Goal: Information Seeking & Learning: Learn about a topic

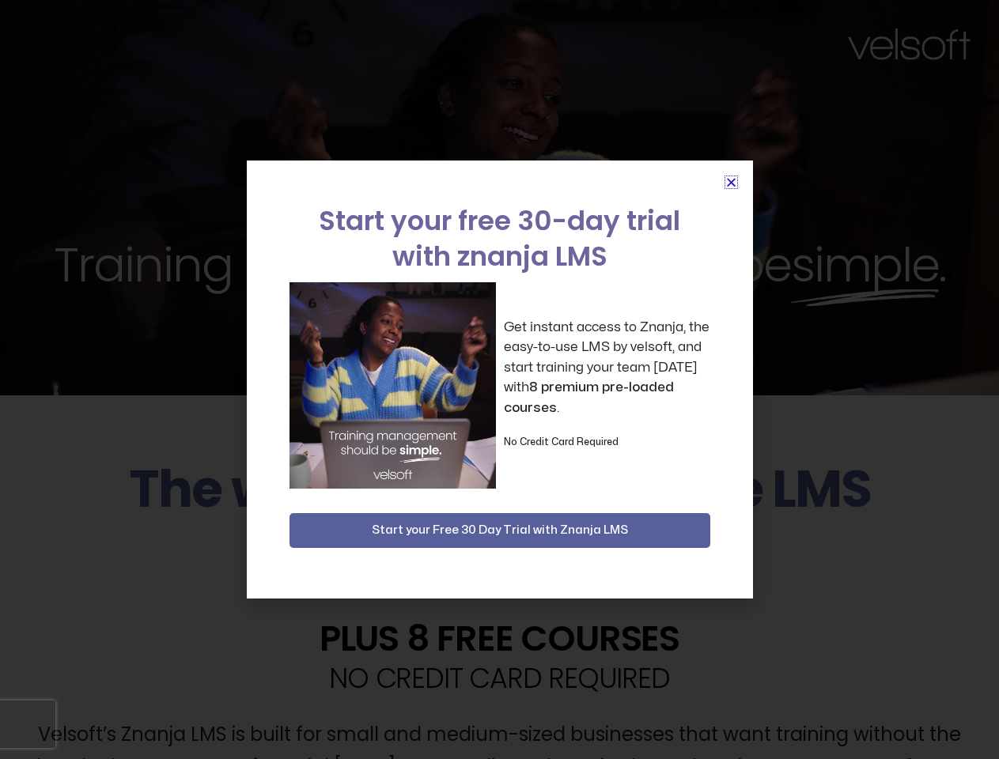
scroll to position [3981, 0]
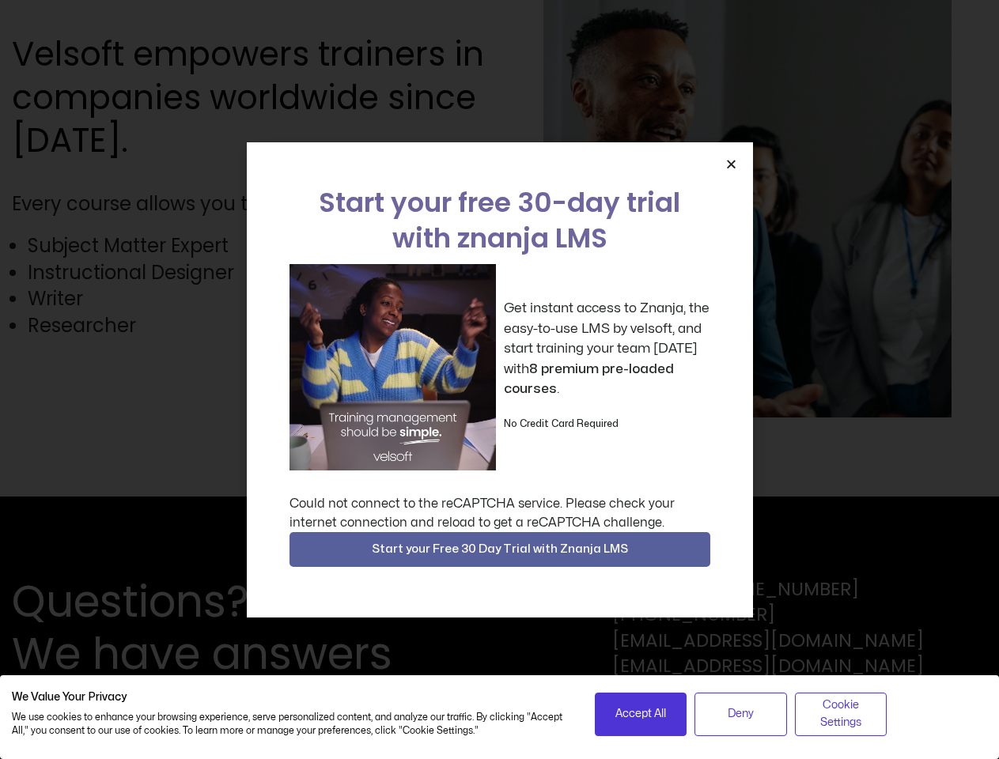
click at [499, 380] on div "Get instant access to Znanja, the easy-to-use LMS by velsoft, and start trainin…" at bounding box center [500, 367] width 421 height 206
click at [731, 164] on icon "Close" at bounding box center [731, 164] width 12 height 12
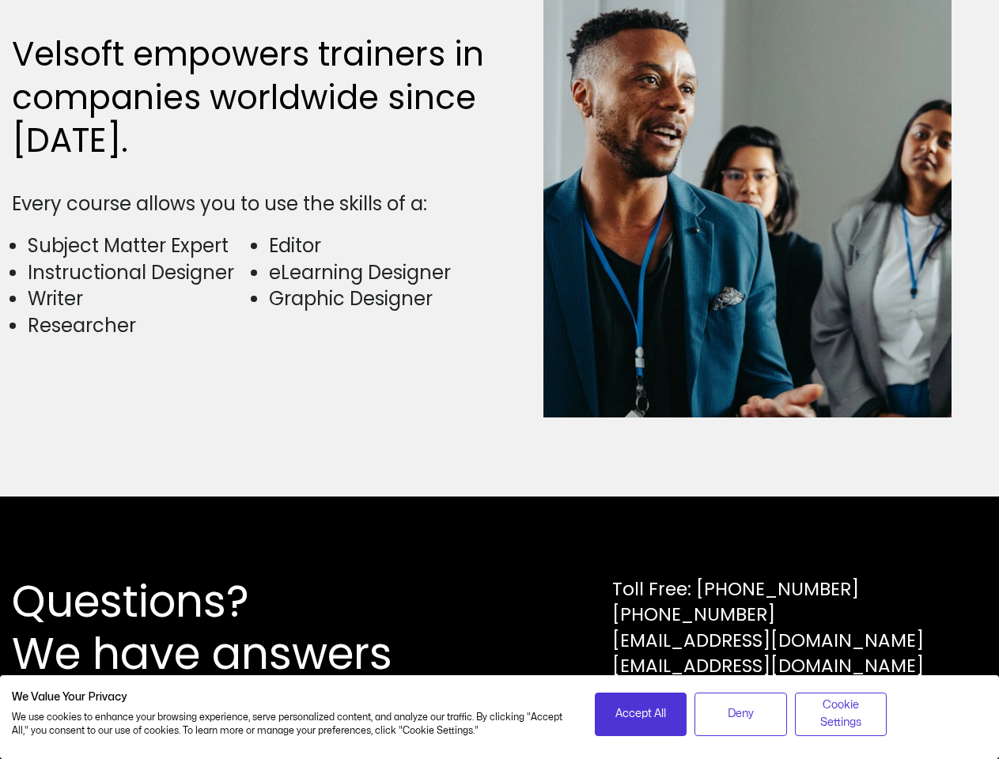
click at [500, 550] on div "Questions? We have answers Toll Free: [PHONE_NUMBER] [PHONE_NUMBER] [EMAIL_ADDR…" at bounding box center [499, 628] width 999 height 263
click at [641, 714] on span "Accept All" at bounding box center [640, 714] width 51 height 17
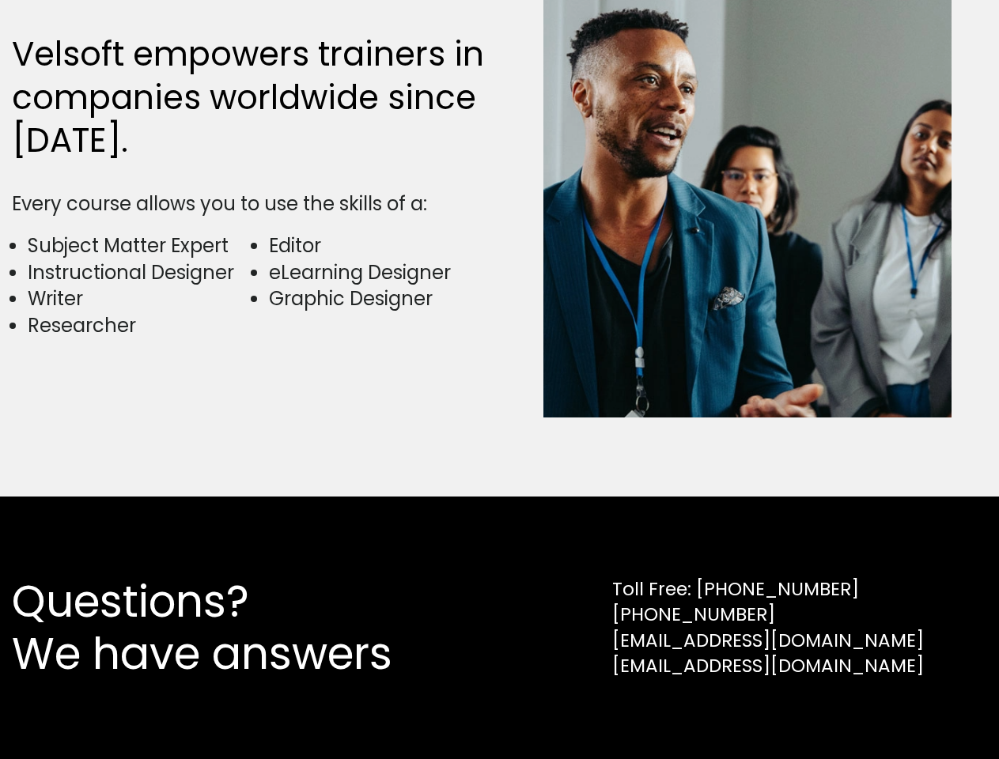
click at [740, 714] on div "Questions? We have answers Toll Free: [PHONE_NUMBER] [PHONE_NUMBER] [EMAIL_ADDR…" at bounding box center [499, 628] width 999 height 263
click at [841, 714] on div "Questions? We have answers Toll Free: [PHONE_NUMBER] [PHONE_NUMBER] [EMAIL_ADDR…" at bounding box center [499, 628] width 999 height 263
